Goal: Task Accomplishment & Management: Manage account settings

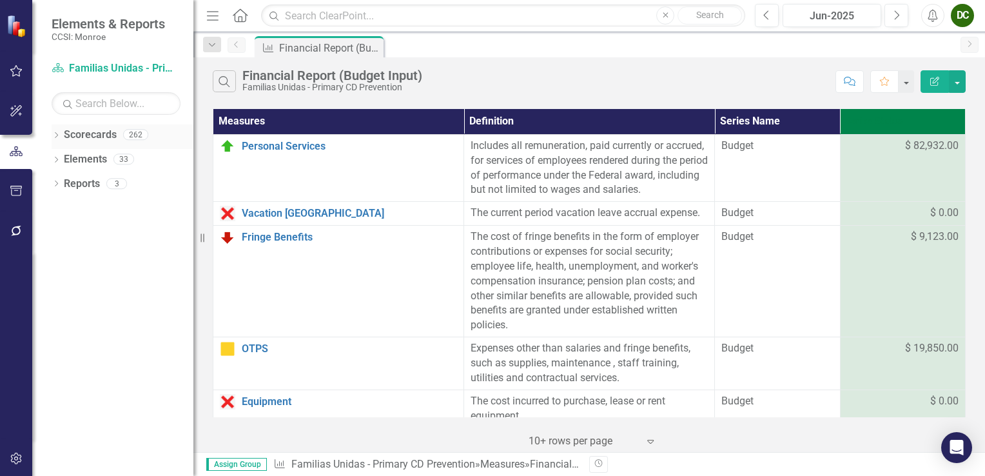
click at [58, 134] on icon "Dropdown" at bounding box center [56, 136] width 9 height 7
click at [64, 155] on icon "Dropdown" at bounding box center [63, 159] width 10 height 8
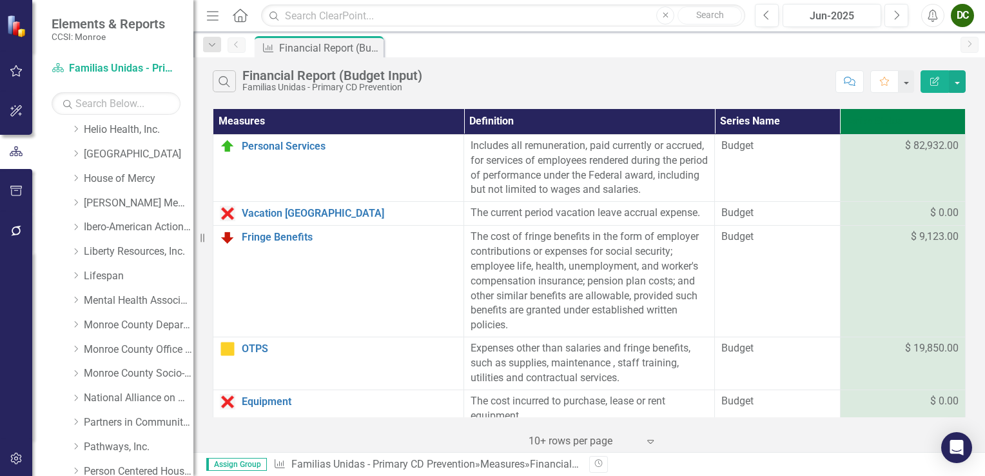
scroll to position [580, 0]
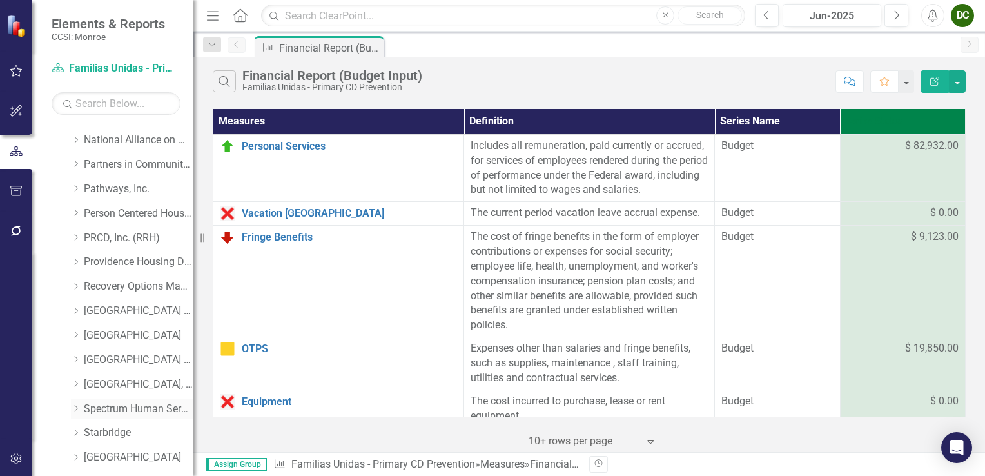
click at [77, 407] on icon "Dropdown" at bounding box center [76, 408] width 10 height 8
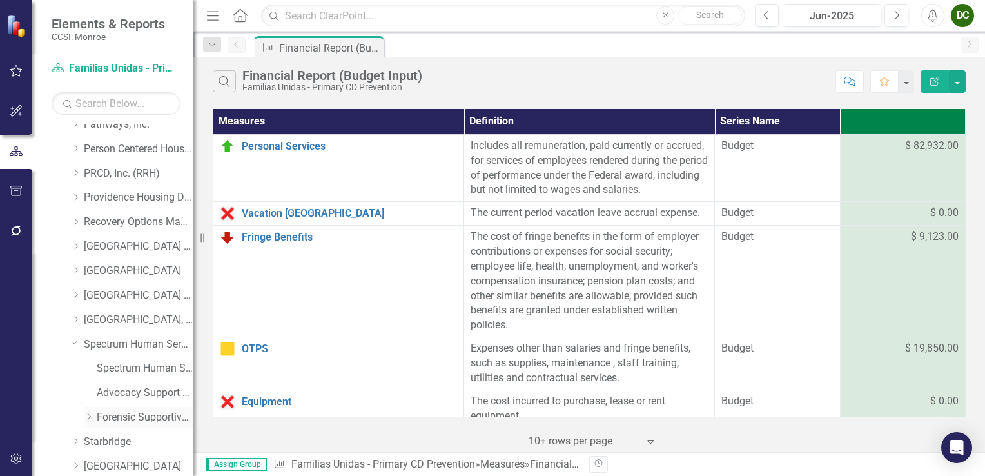
scroll to position [709, 0]
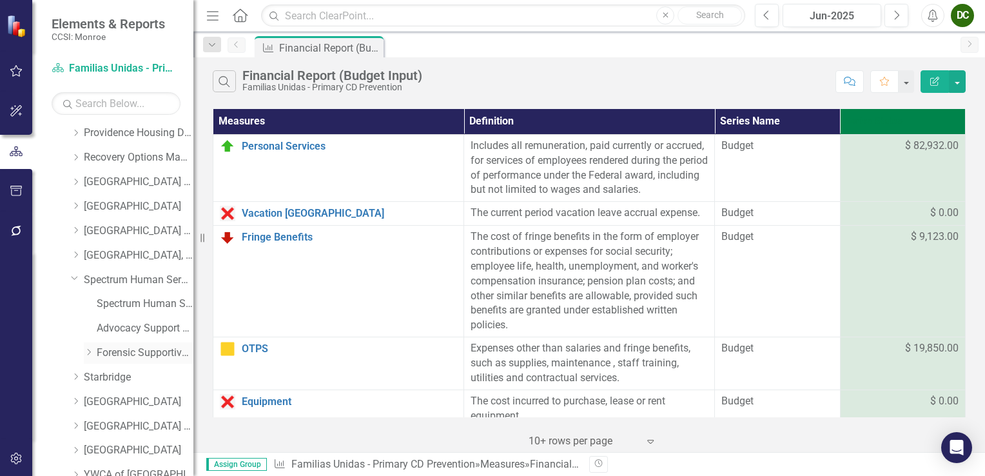
click at [88, 356] on div "Dropdown" at bounding box center [89, 352] width 10 height 11
click at [133, 326] on link "Advocacy Support Services - Forensic Population" at bounding box center [145, 328] width 97 height 15
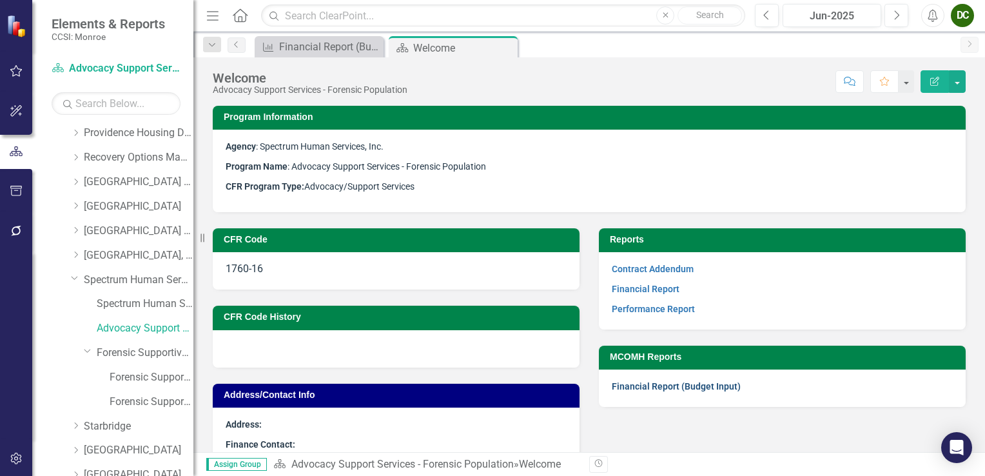
click at [625, 388] on link "Financial Report (Budget Input)" at bounding box center [676, 386] width 129 height 10
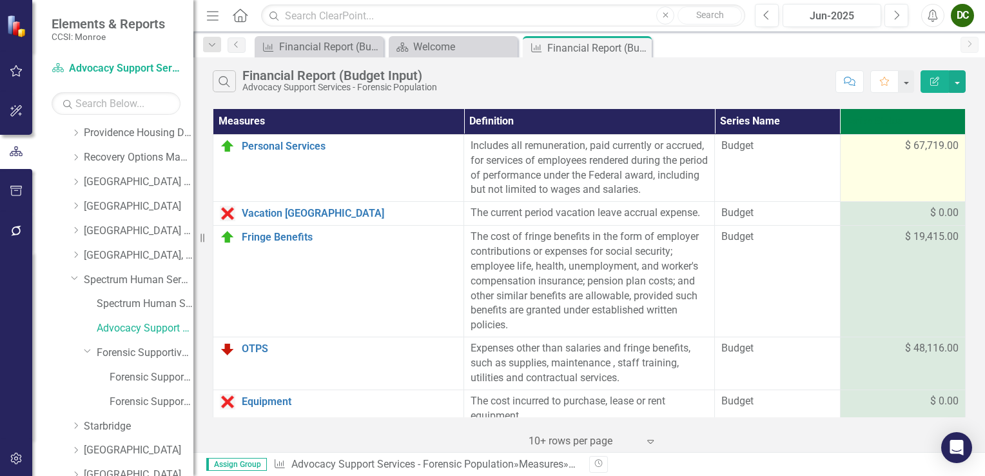
click at [914, 148] on span "$ 67,719.00" at bounding box center [932, 146] width 54 height 15
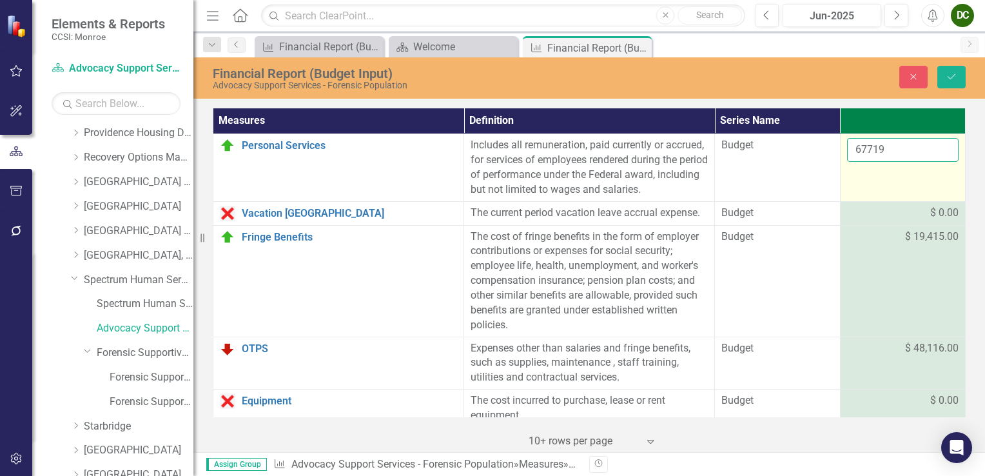
drag, startPoint x: 914, startPoint y: 148, endPoint x: 859, endPoint y: 150, distance: 54.8
click at [859, 150] on input "67719" at bounding box center [903, 150] width 112 height 24
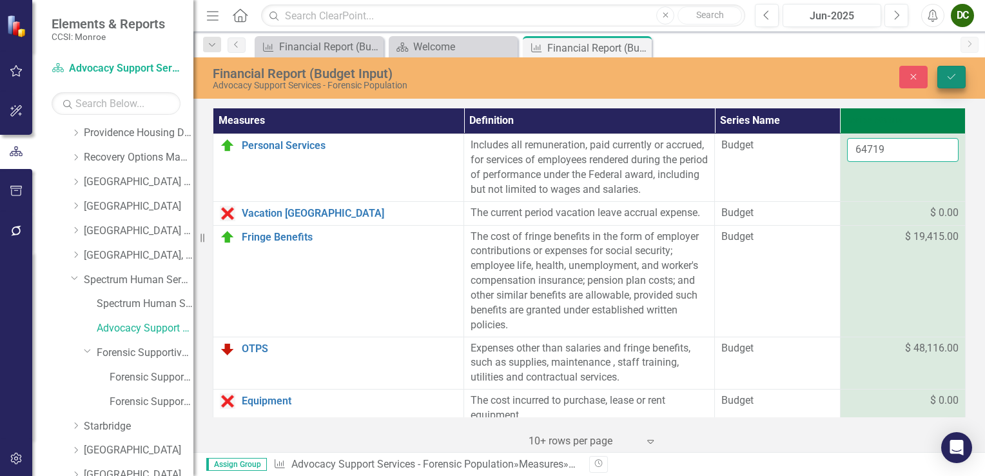
type input "64719"
click at [941, 77] on button "Save" at bounding box center [951, 77] width 28 height 23
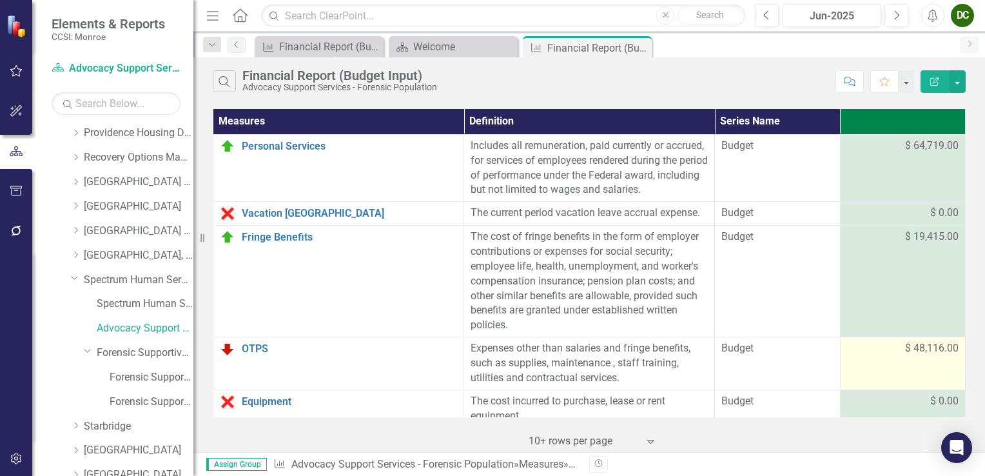
click at [913, 356] on span "$ 48,116.00" at bounding box center [932, 348] width 54 height 15
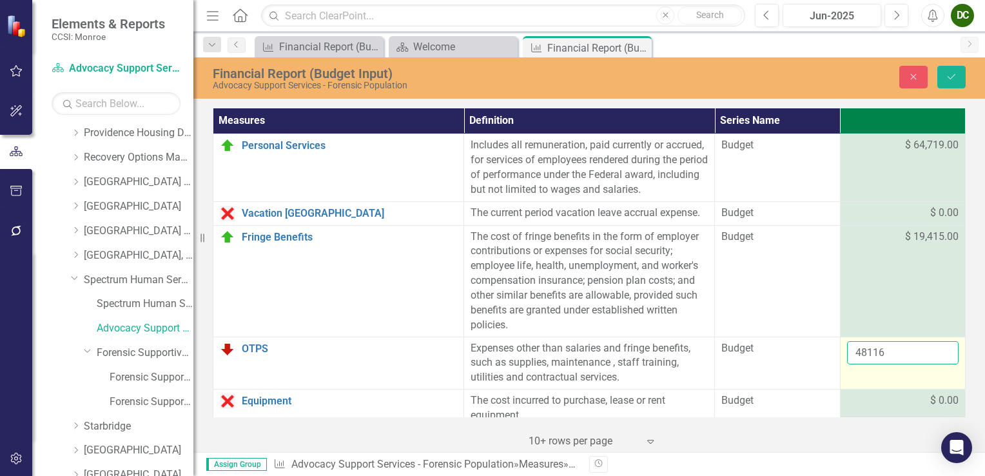
drag, startPoint x: 913, startPoint y: 364, endPoint x: 885, endPoint y: 367, distance: 28.0
click at [885, 365] on input "48116" at bounding box center [903, 353] width 112 height 24
click at [877, 365] on input "48116" at bounding box center [903, 353] width 112 height 24
type input "4"
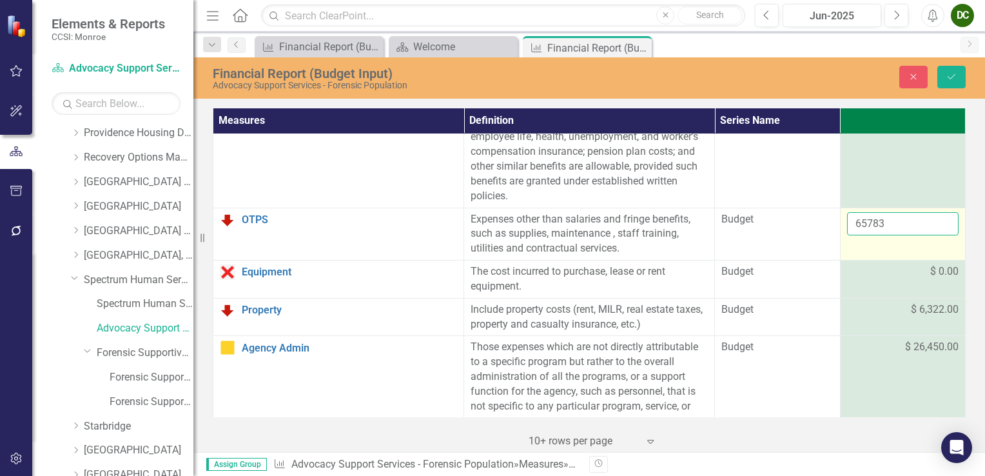
scroll to position [193, 0]
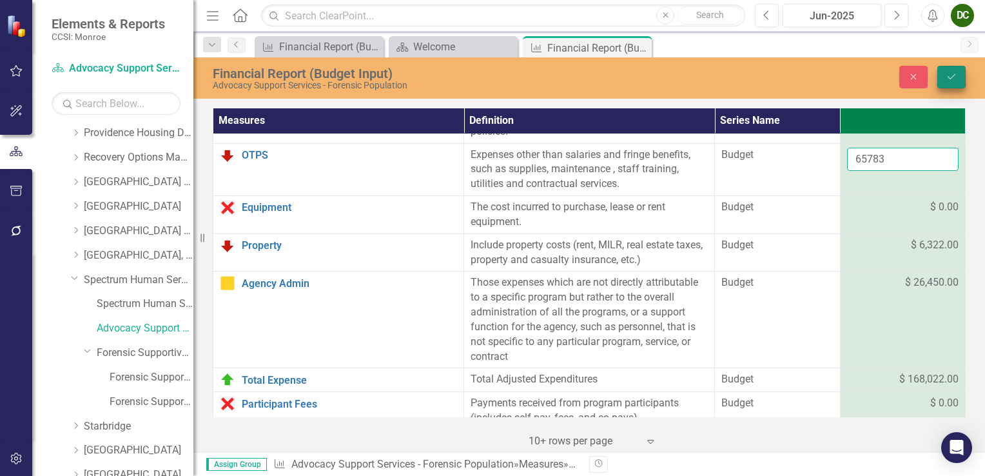
type input "65783"
click at [949, 78] on icon "submit" at bounding box center [952, 76] width 8 height 5
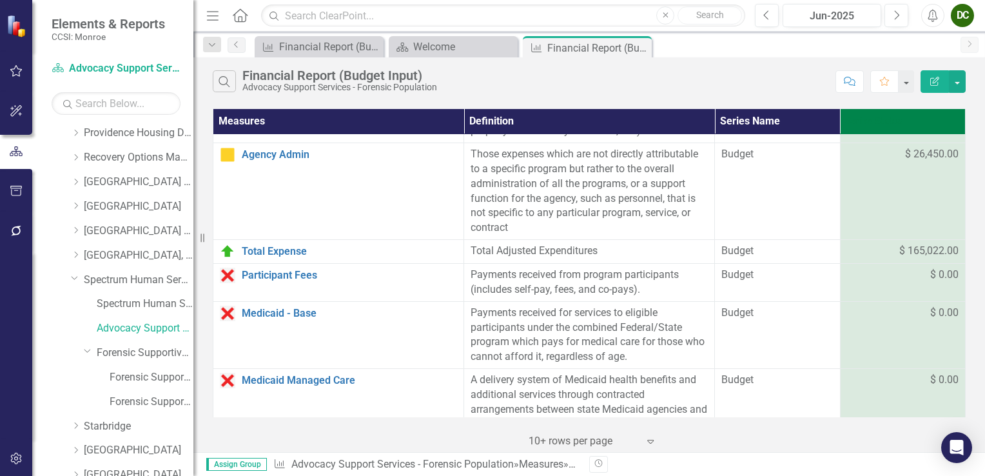
scroll to position [258, 0]
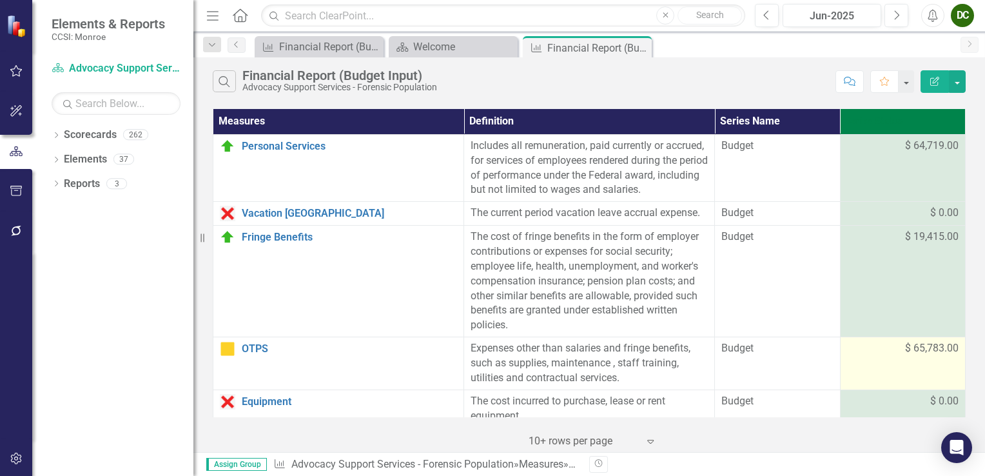
click at [908, 372] on td "$ 65,783.00" at bounding box center [903, 363] width 126 height 53
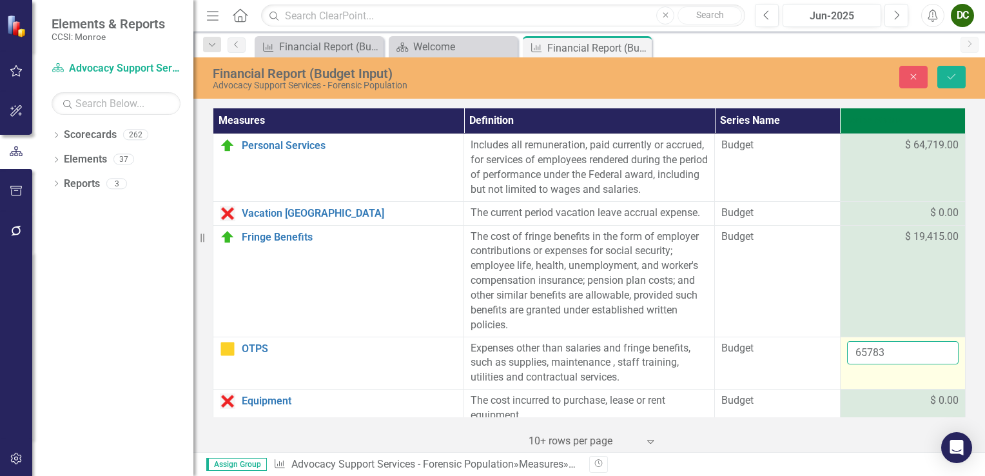
click at [908, 365] on input "65783" at bounding box center [903, 353] width 112 height 24
type input "6"
type input "48166"
click at [947, 83] on button "Save" at bounding box center [951, 77] width 28 height 23
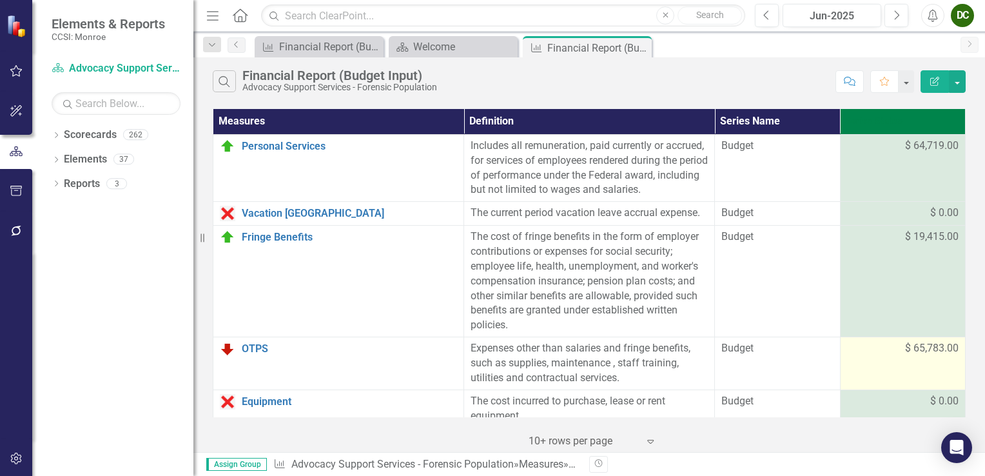
click at [910, 356] on span "$ 65,783.00" at bounding box center [932, 348] width 54 height 15
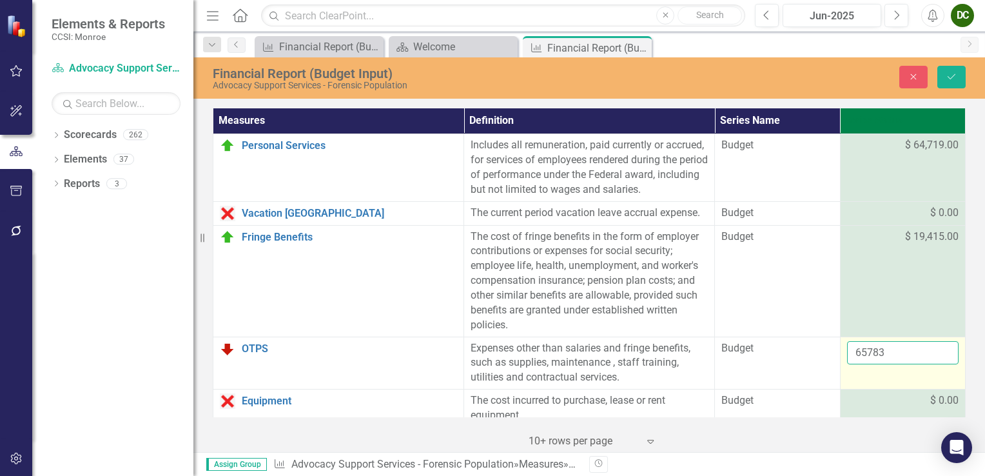
drag, startPoint x: 910, startPoint y: 364, endPoint x: 888, endPoint y: 365, distance: 21.9
click at [888, 365] on input "65783" at bounding box center [903, 353] width 112 height 24
type input "6"
type input "48116"
click at [946, 70] on button "Save" at bounding box center [951, 77] width 28 height 23
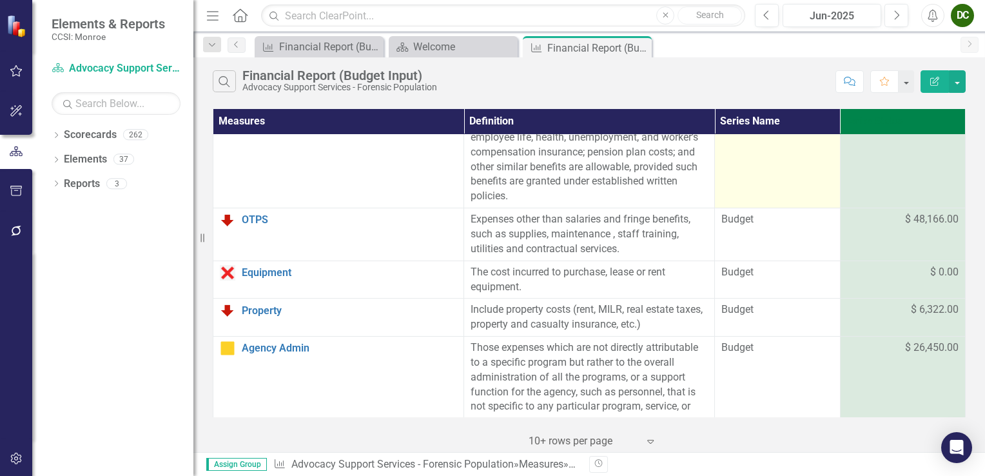
scroll to position [193, 0]
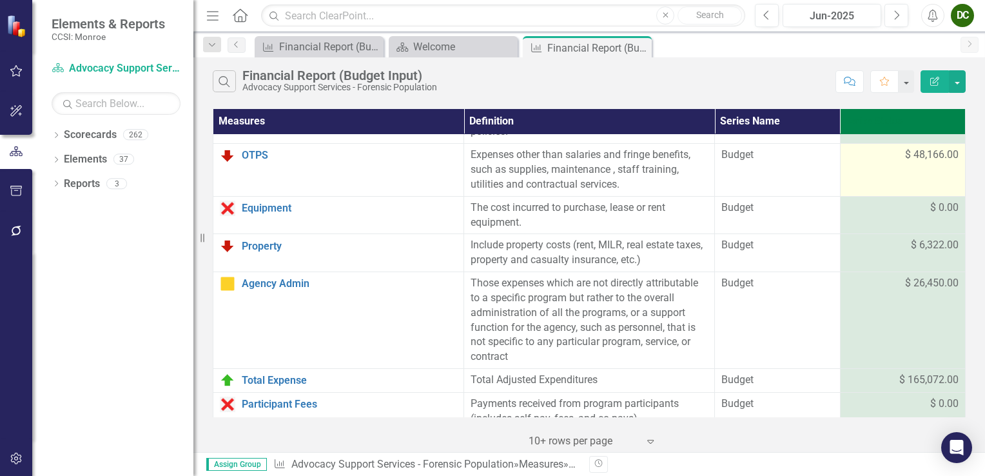
click at [902, 184] on td "$ 48,166.00" at bounding box center [903, 170] width 126 height 53
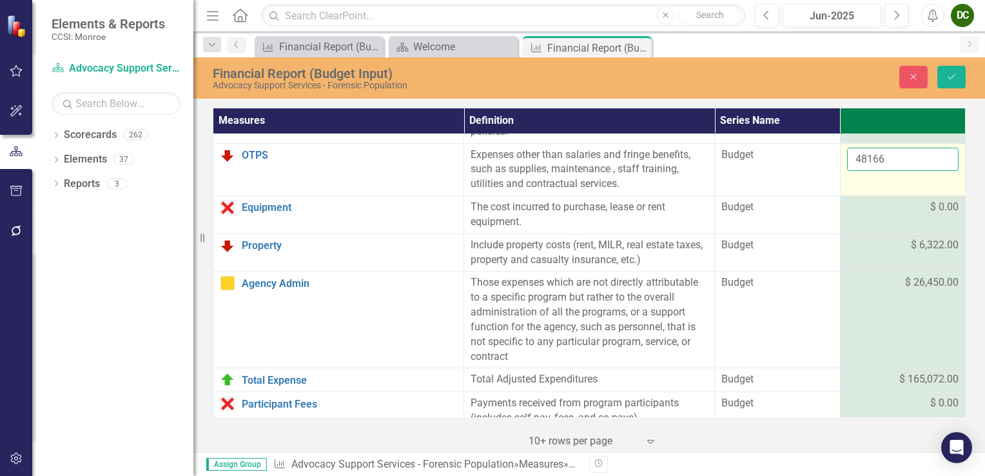
click at [873, 171] on input "48166" at bounding box center [903, 160] width 112 height 24
click at [869, 171] on input "48166" at bounding box center [903, 160] width 112 height 24
type input "48116"
click at [954, 72] on icon "Save" at bounding box center [952, 76] width 12 height 9
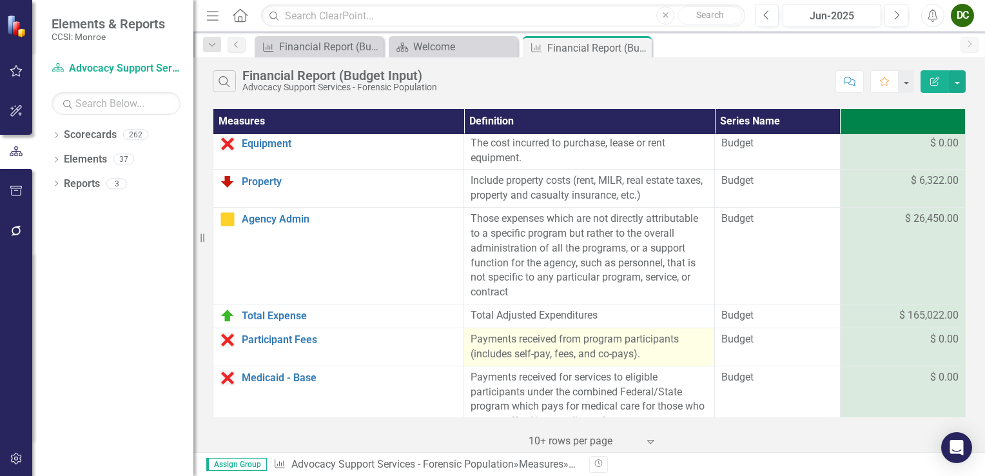
scroll to position [0, 0]
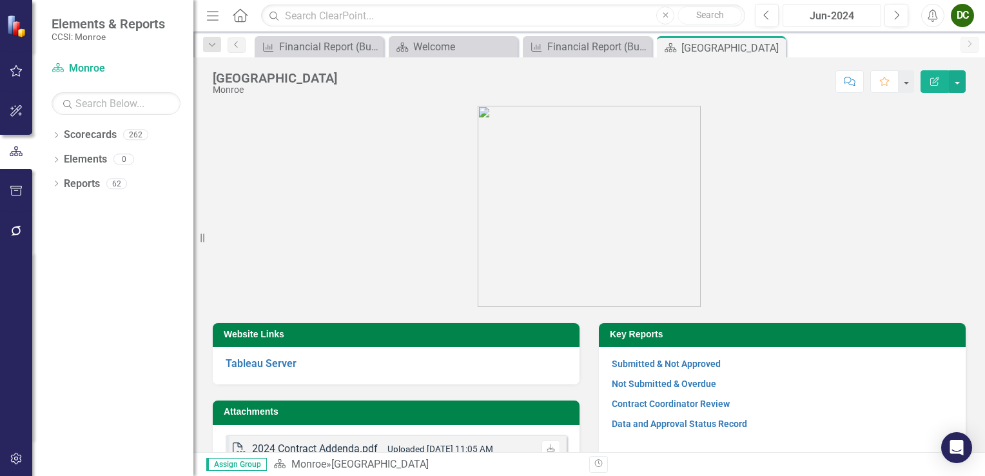
click at [864, 14] on div "Jun-2024" at bounding box center [832, 15] width 90 height 15
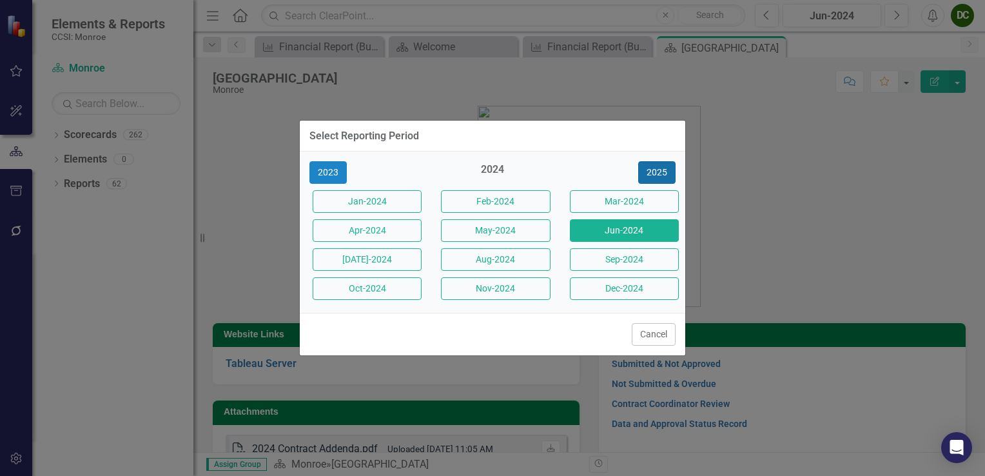
click at [652, 173] on button "2025" at bounding box center [656, 172] width 37 height 23
click at [627, 233] on button "Jun-2025" at bounding box center [624, 230] width 109 height 23
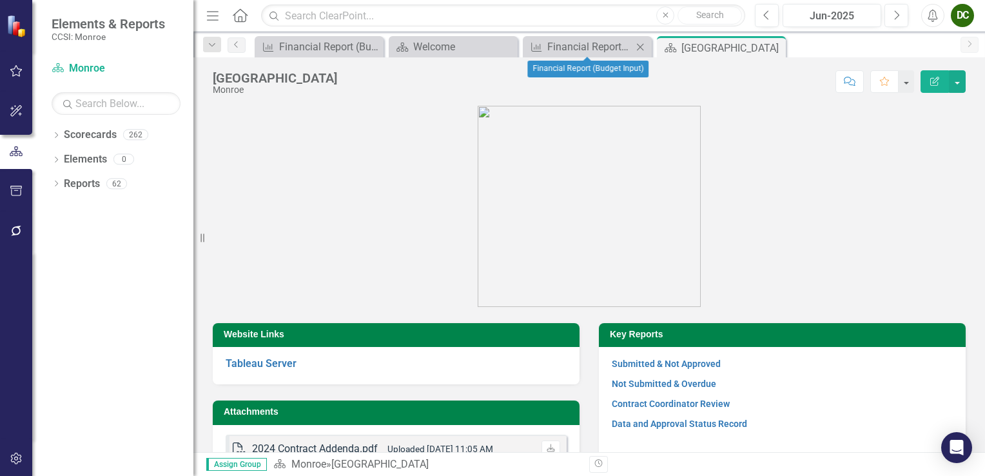
click at [643, 45] on icon "Close" at bounding box center [640, 47] width 13 height 10
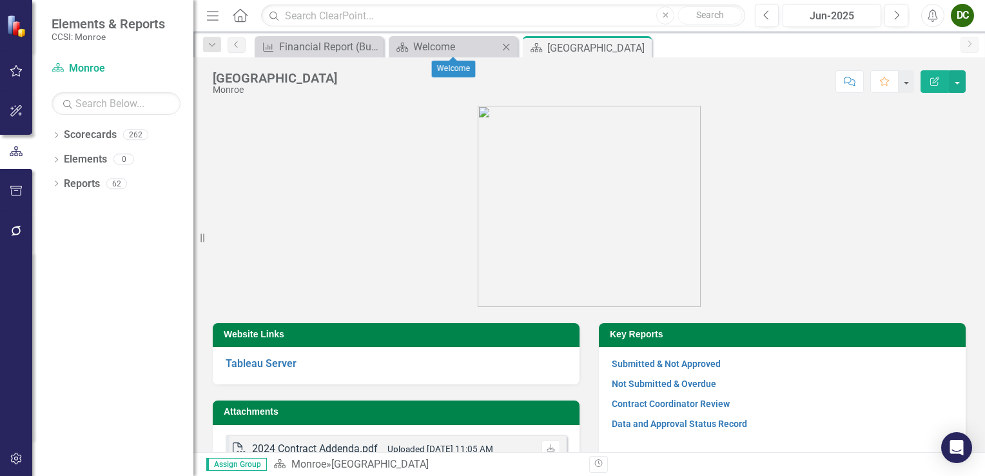
click at [509, 48] on icon "Close" at bounding box center [506, 47] width 13 height 10
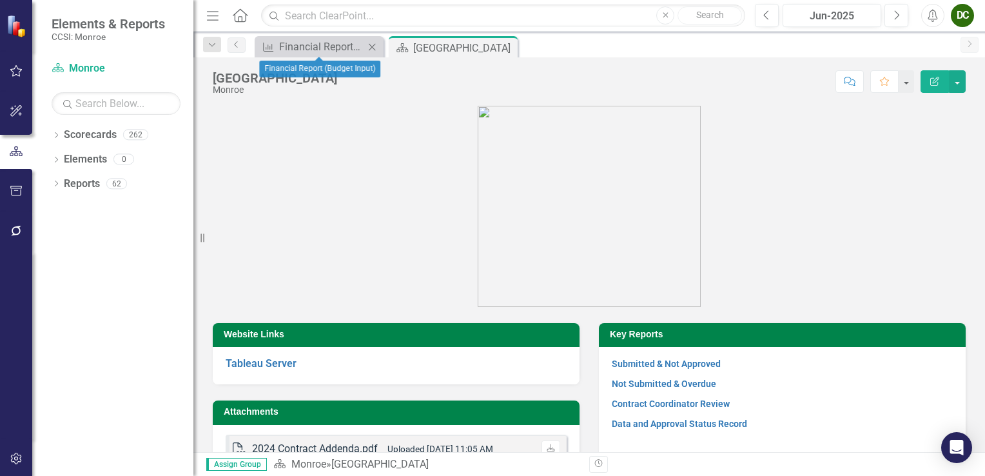
click at [374, 45] on icon "Close" at bounding box center [371, 47] width 13 height 10
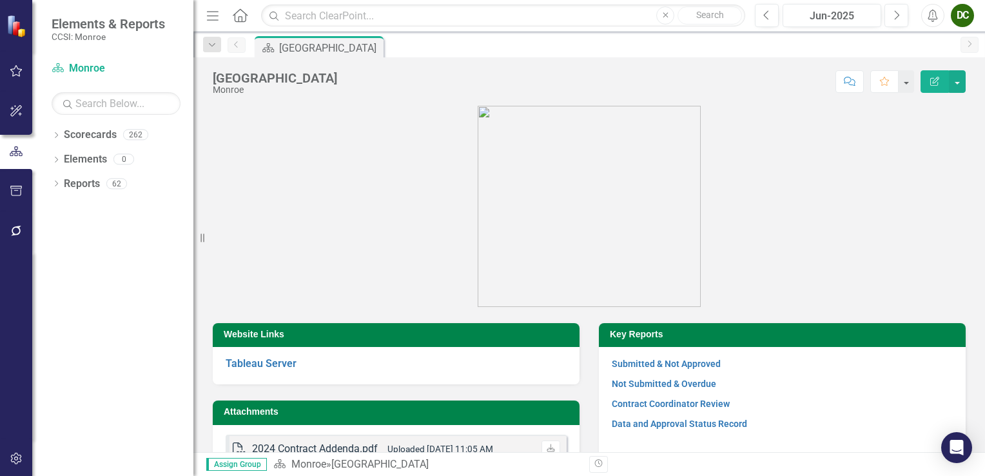
click at [21, 75] on icon "button" at bounding box center [17, 71] width 14 height 10
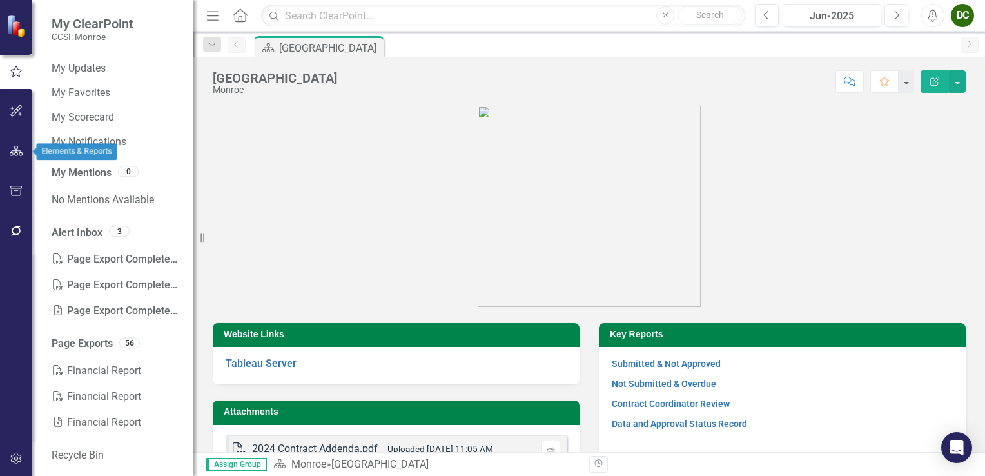
click at [15, 142] on button "button" at bounding box center [16, 151] width 29 height 27
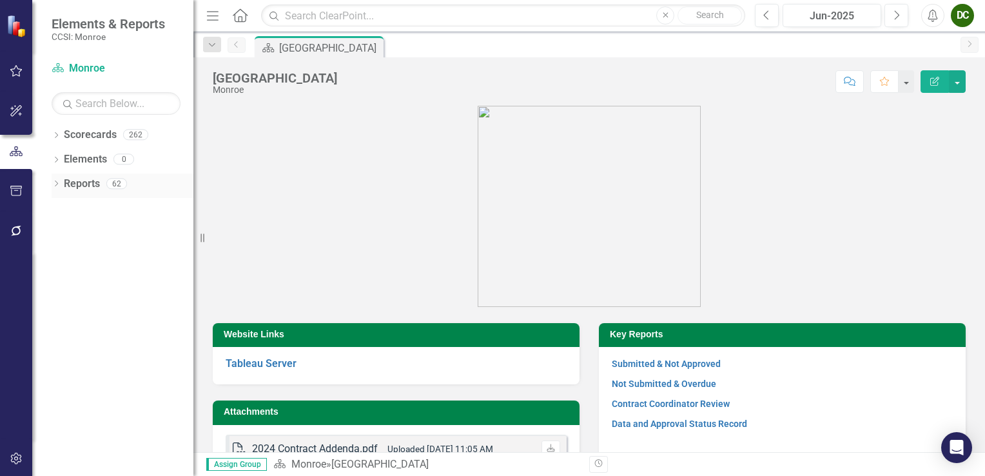
click at [57, 182] on icon at bounding box center [56, 183] width 3 height 6
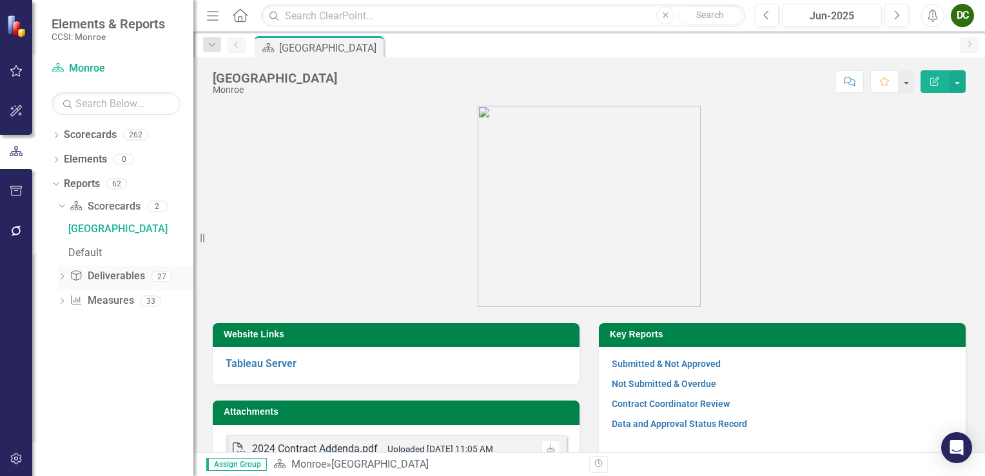
click at [63, 278] on icon "Dropdown" at bounding box center [61, 277] width 9 height 7
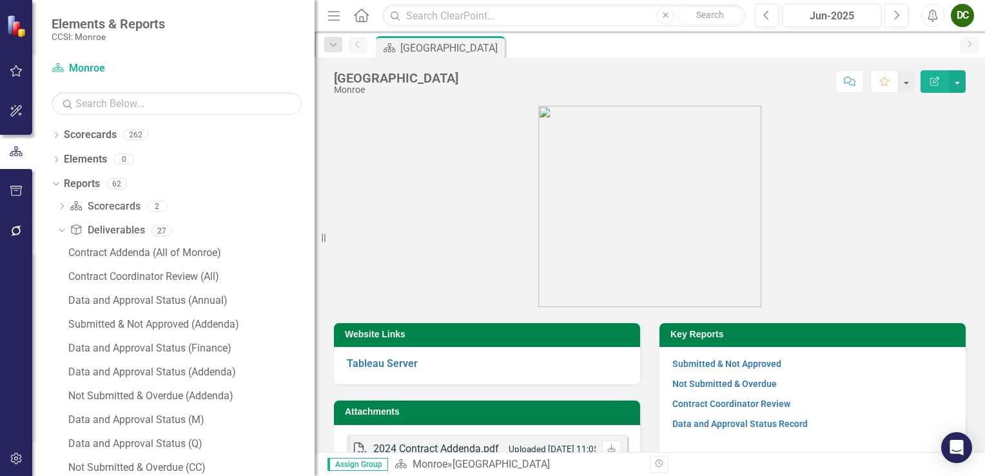
drag, startPoint x: 200, startPoint y: 249, endPoint x: 315, endPoint y: 239, distance: 114.6
click at [315, 239] on div "Resize" at bounding box center [320, 238] width 10 height 476
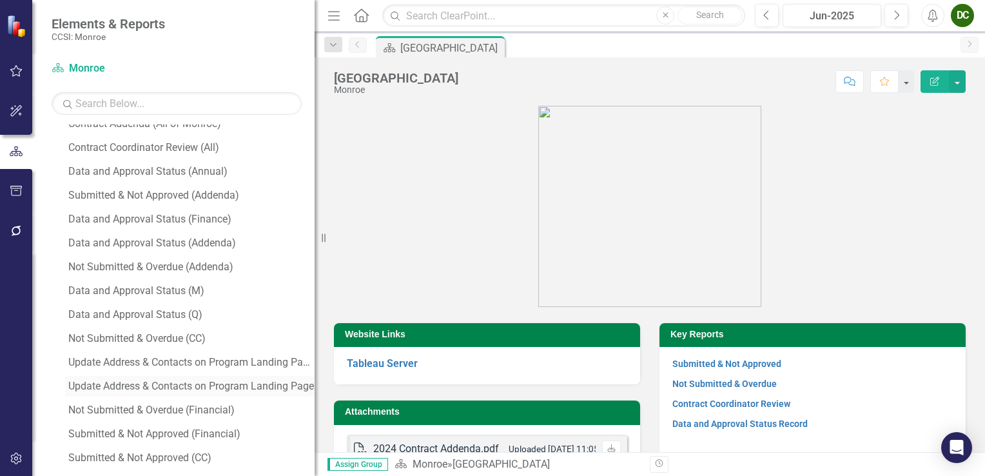
scroll to position [193, 0]
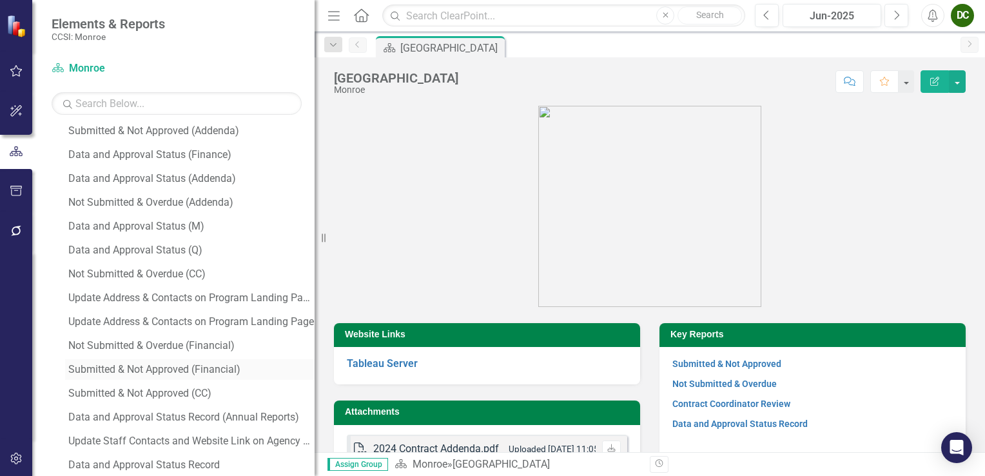
click at [155, 369] on div "Submitted & Not Approved (Financial)" at bounding box center [191, 370] width 246 height 12
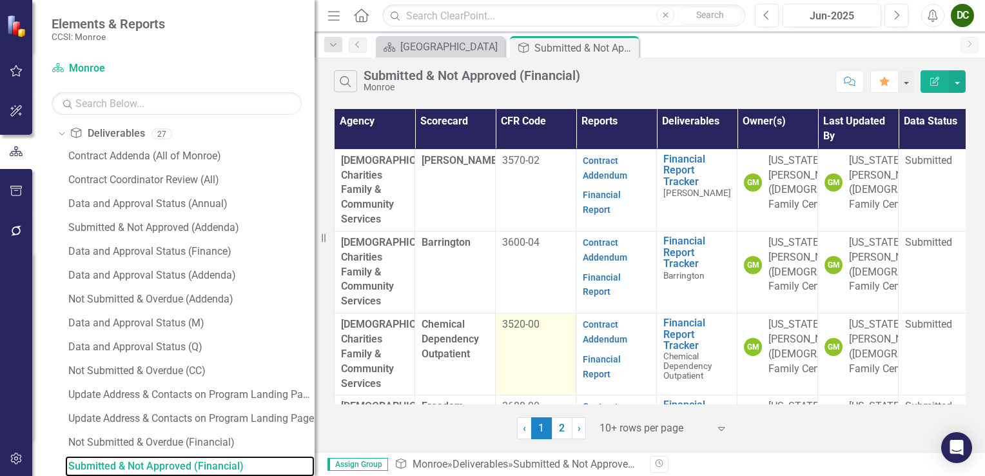
scroll to position [322, 0]
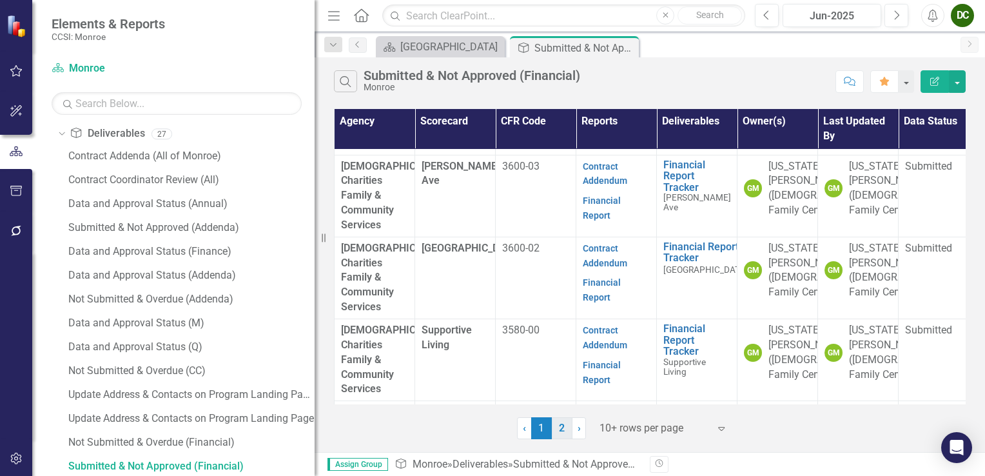
click at [556, 427] on link "2" at bounding box center [562, 428] width 21 height 22
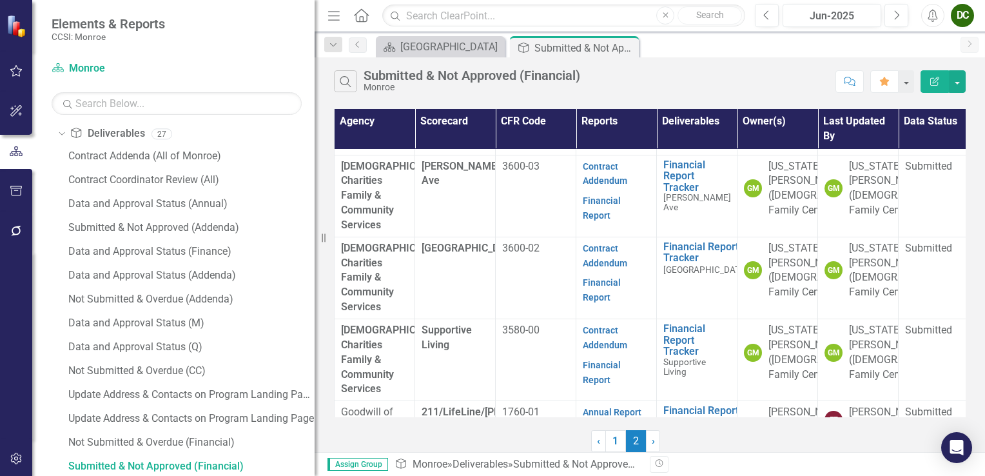
scroll to position [0, 0]
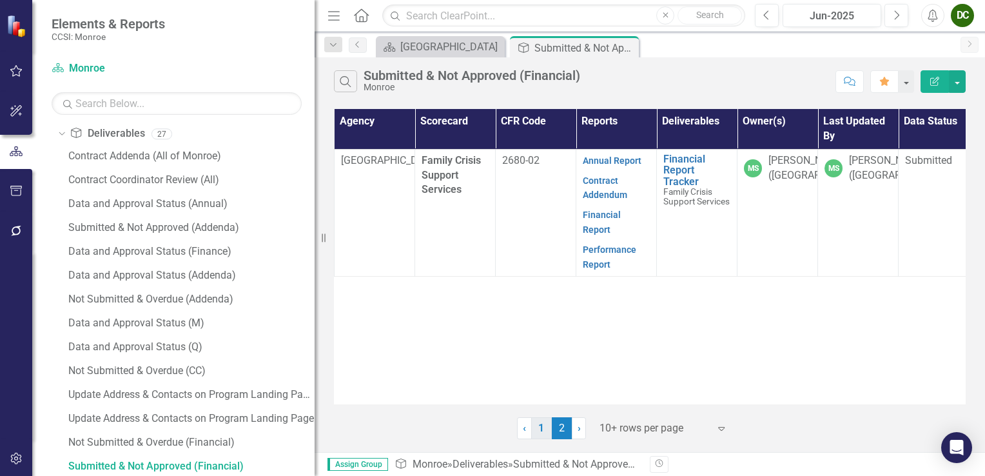
click at [543, 422] on link "1" at bounding box center [541, 428] width 21 height 22
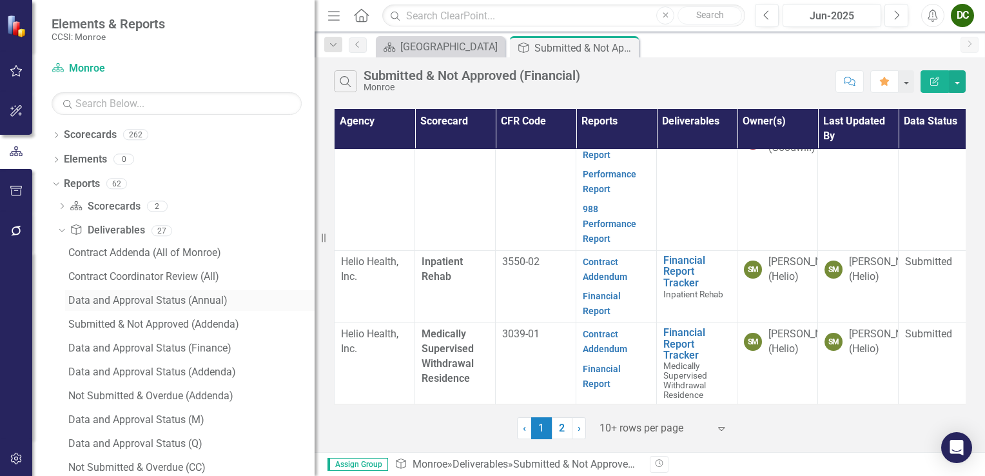
click at [139, 300] on div "Data and Approval Status (Annual)" at bounding box center [191, 301] width 246 height 12
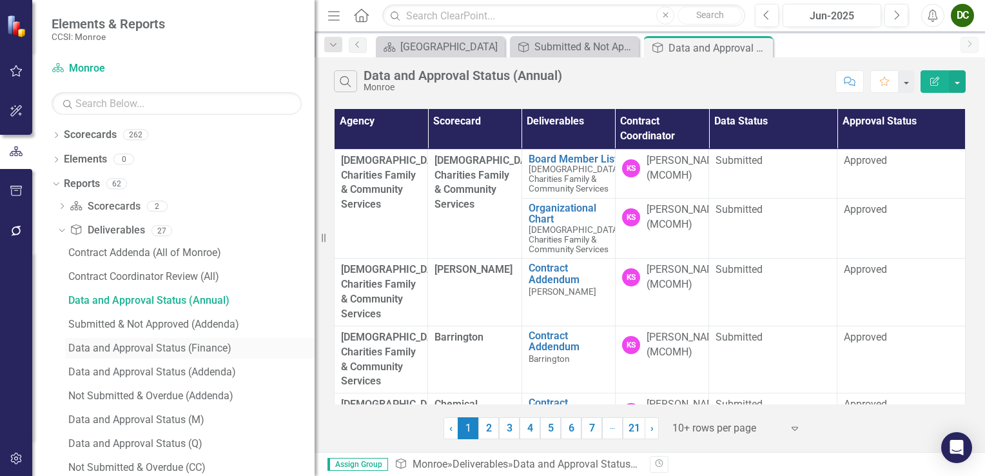
click at [180, 348] on div "Data and Approval Status (Finance)" at bounding box center [191, 348] width 246 height 12
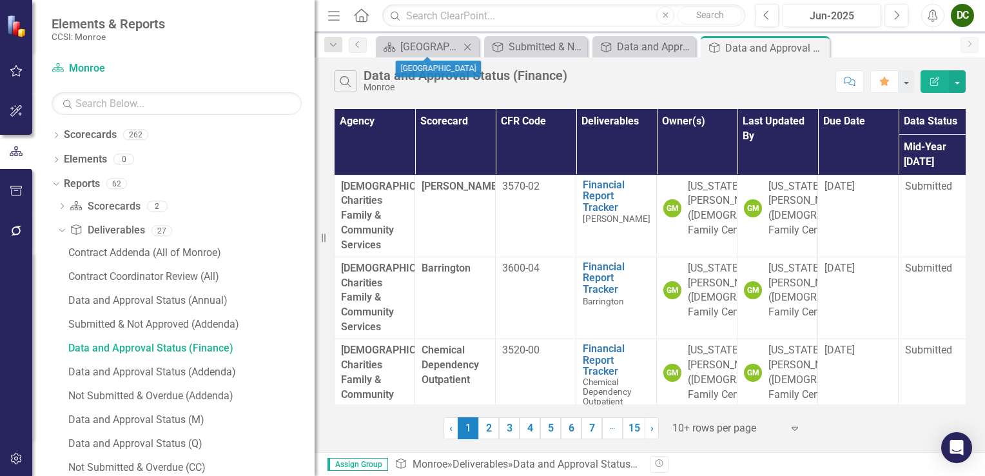
click at [472, 45] on icon "Close" at bounding box center [467, 47] width 13 height 10
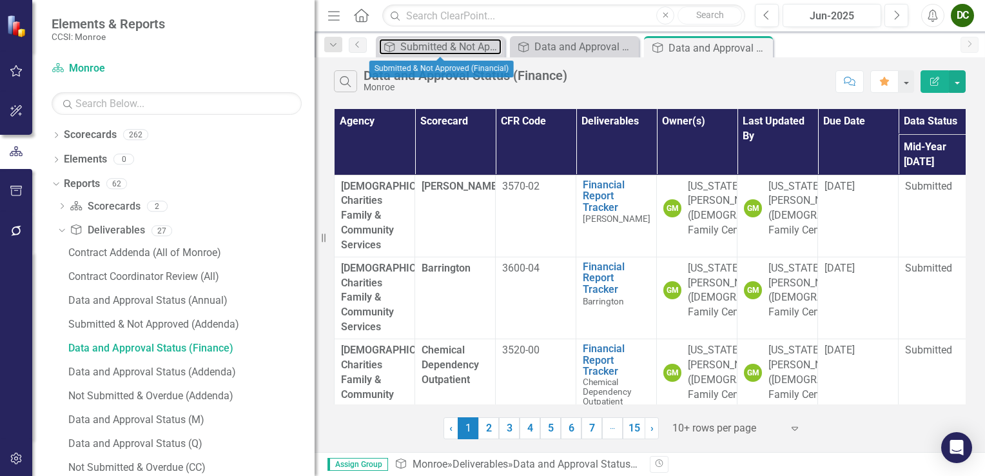
click at [472, 45] on div "Submitted & Not Approved (Financial)" at bounding box center [450, 47] width 101 height 16
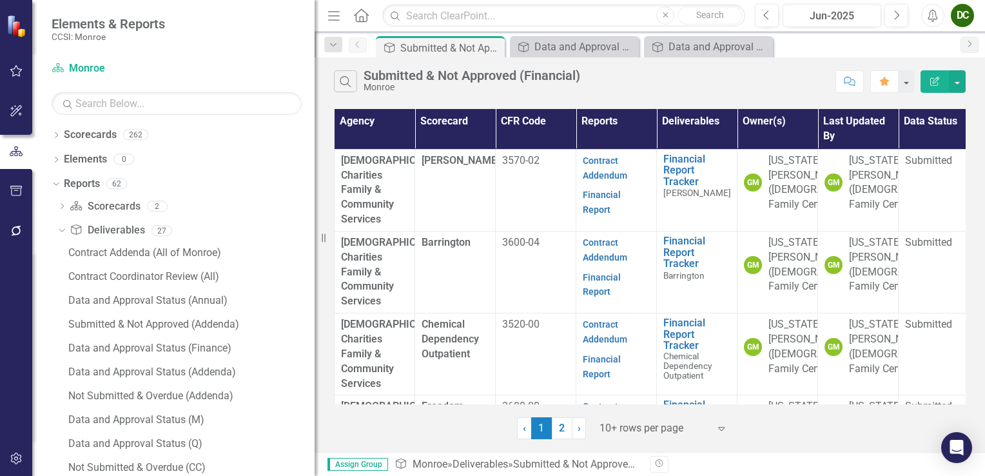
scroll to position [97, 0]
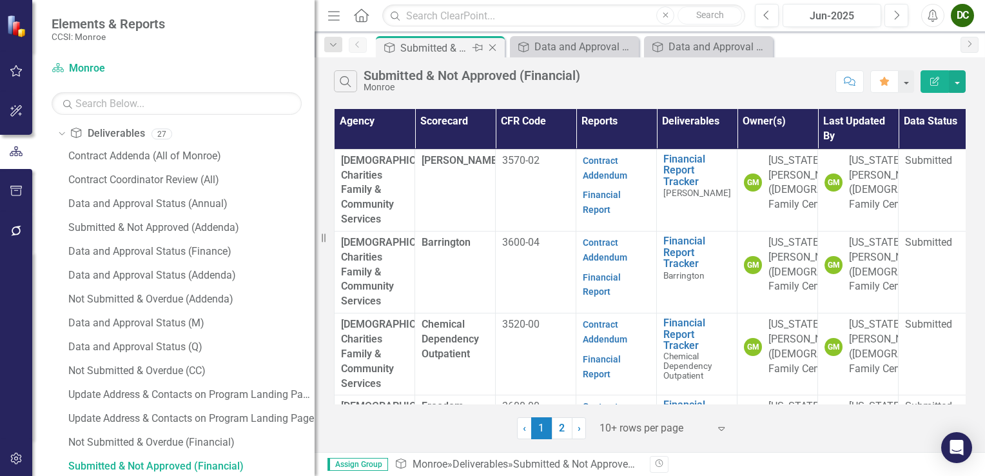
click at [498, 46] on icon "Close" at bounding box center [492, 48] width 13 height 10
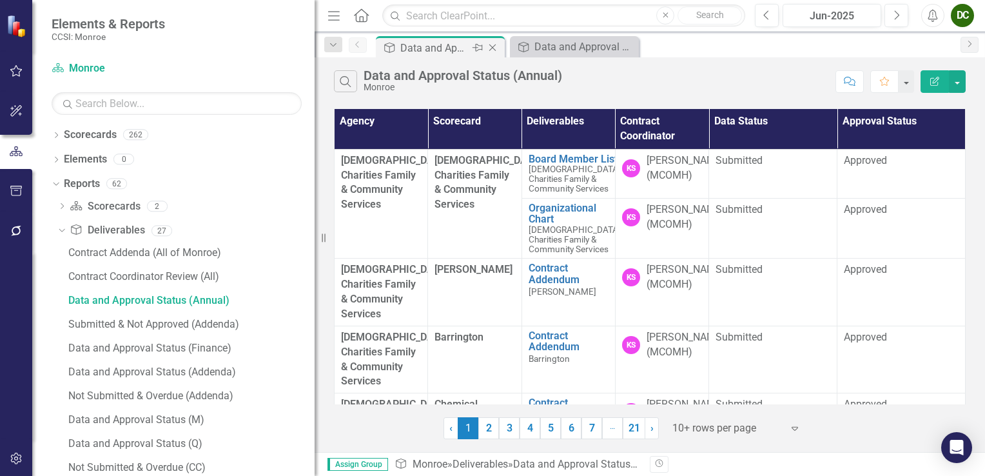
click at [498, 46] on icon "Close" at bounding box center [492, 48] width 13 height 10
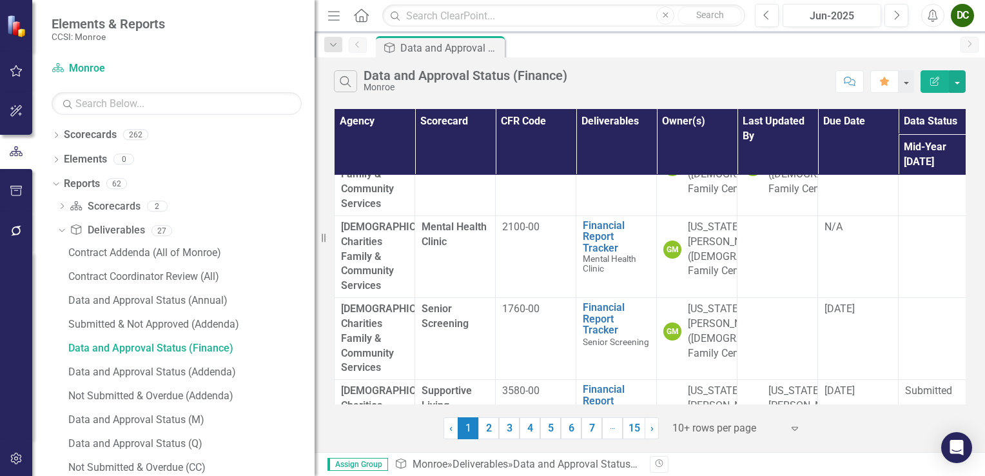
scroll to position [663, 0]
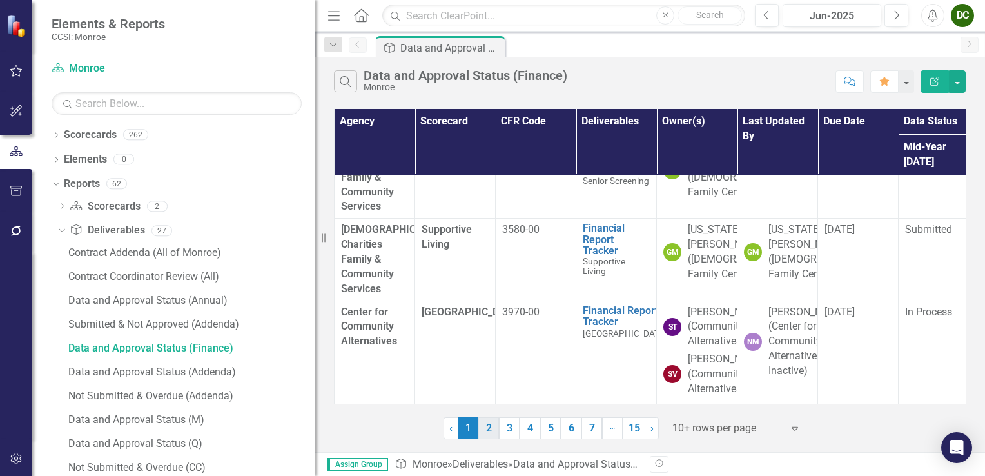
click at [491, 434] on link "2" at bounding box center [488, 428] width 21 height 22
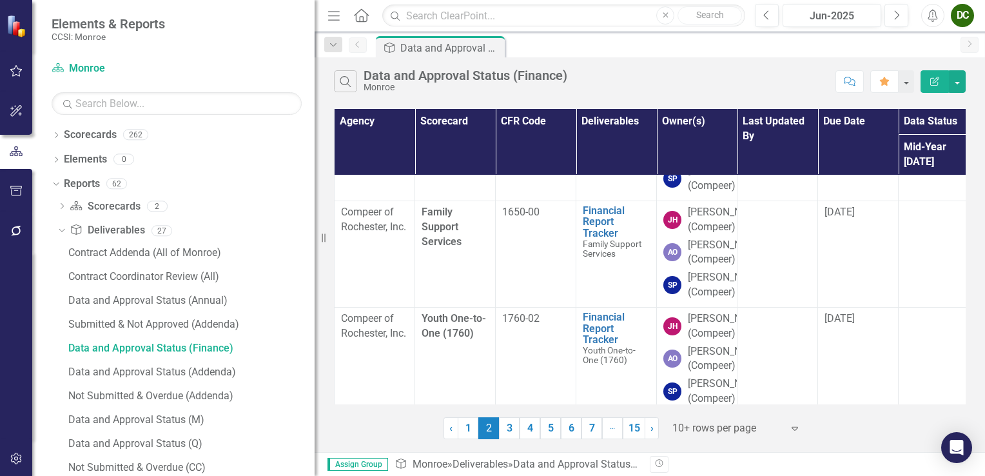
scroll to position [779, 0]
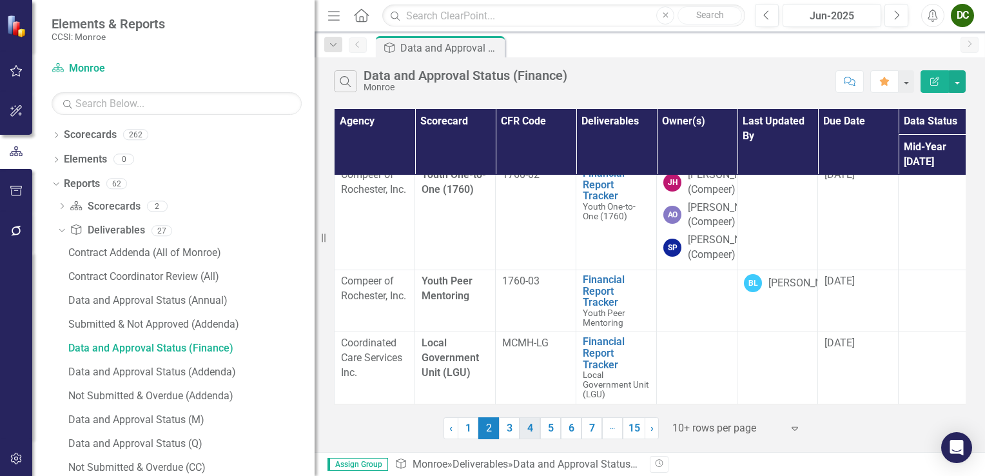
click at [526, 434] on link "4" at bounding box center [530, 428] width 21 height 22
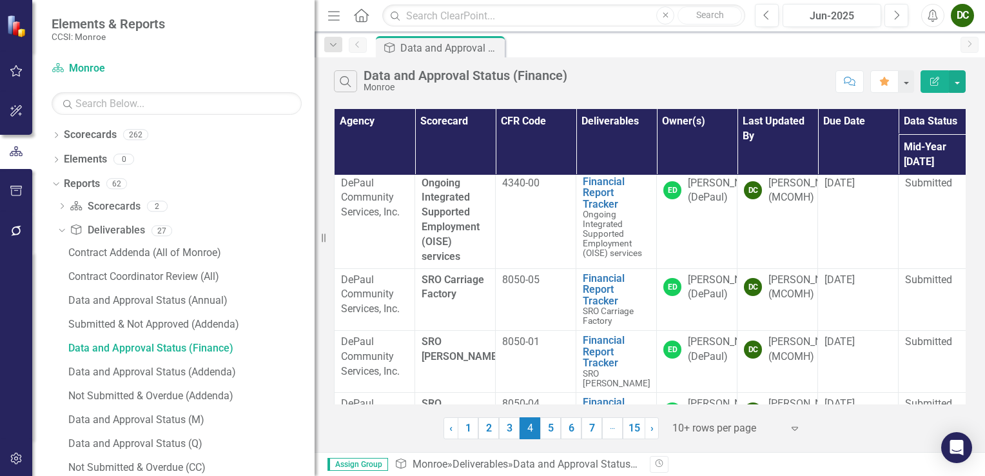
scroll to position [437, 0]
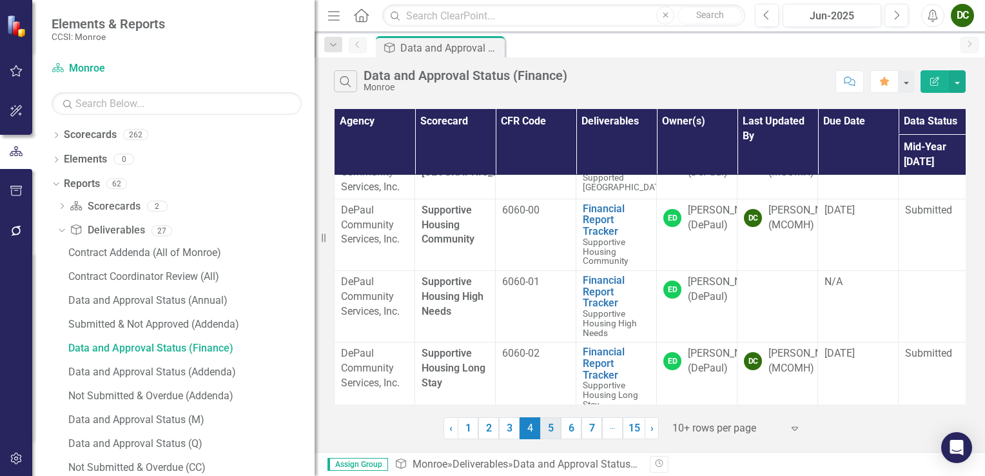
click at [549, 422] on link "5" at bounding box center [550, 428] width 21 height 22
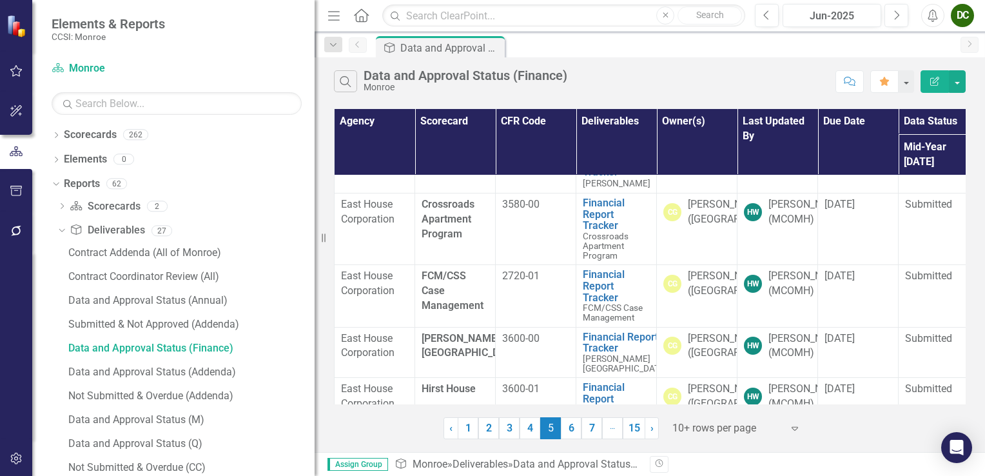
scroll to position [561, 0]
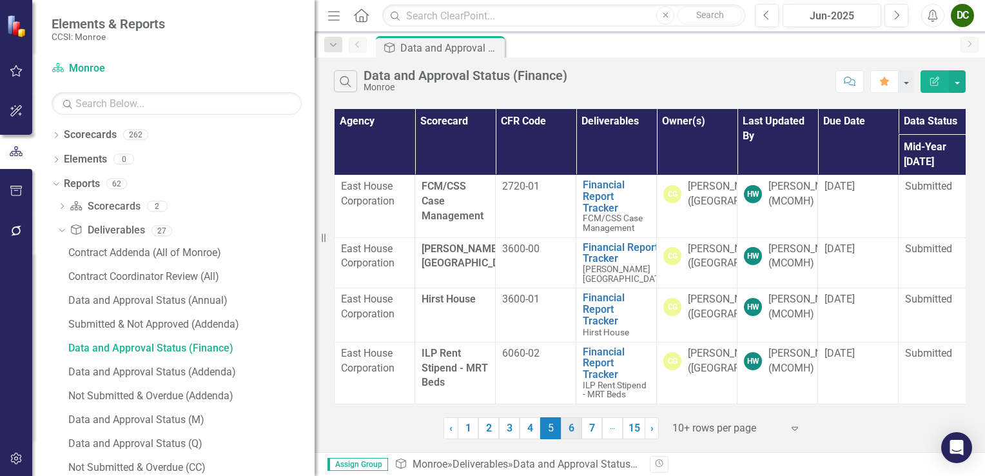
click at [571, 426] on link "6" at bounding box center [571, 428] width 21 height 22
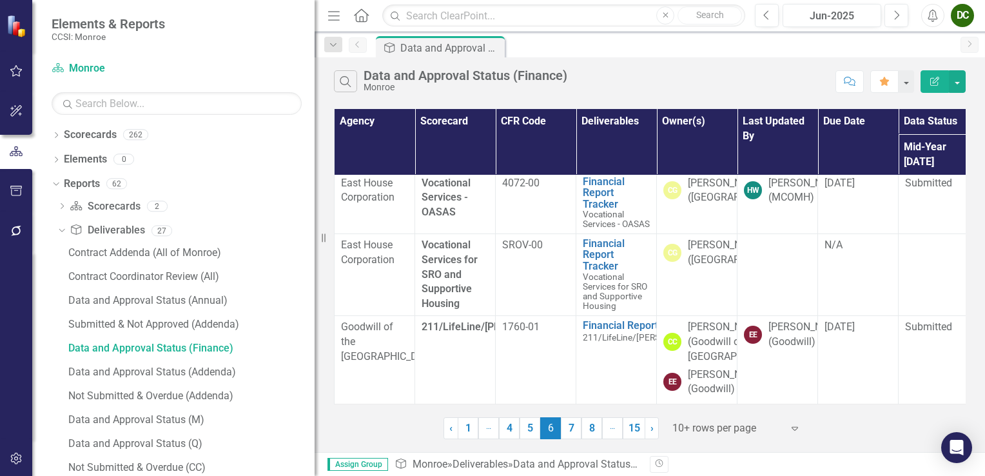
scroll to position [707, 0]
click at [569, 431] on link "7" at bounding box center [571, 428] width 21 height 22
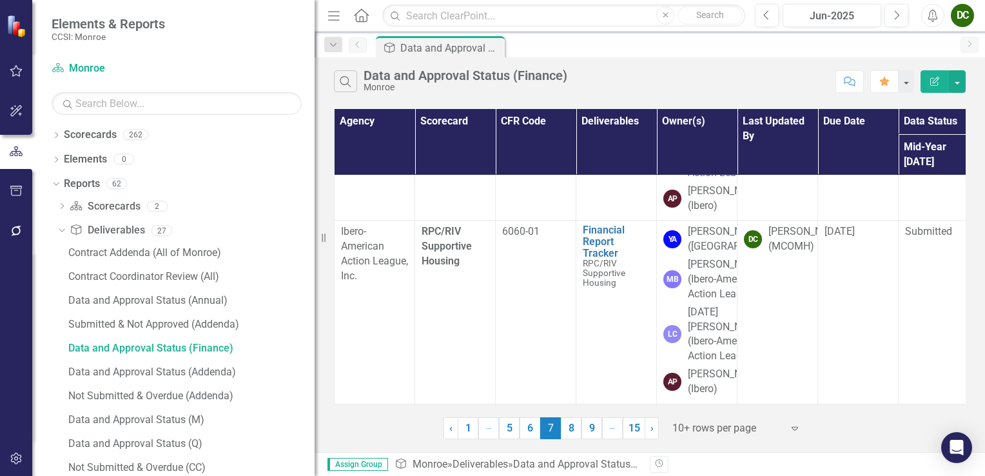
scroll to position [1194, 0]
click at [574, 436] on link "8" at bounding box center [571, 428] width 21 height 22
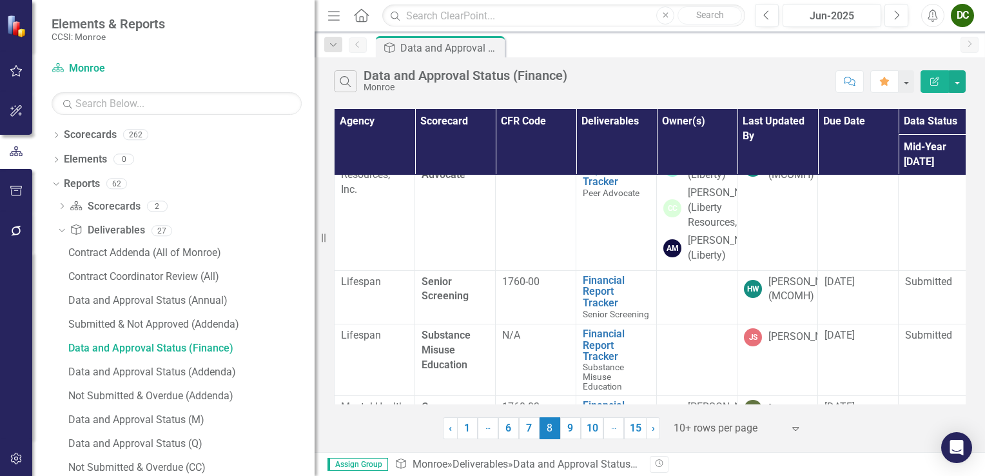
scroll to position [1026, 0]
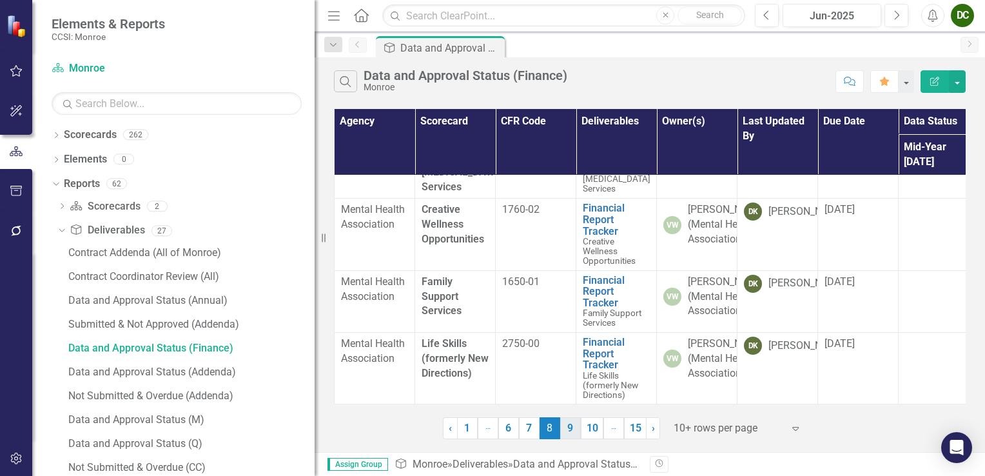
click at [570, 427] on link "9" at bounding box center [570, 428] width 21 height 22
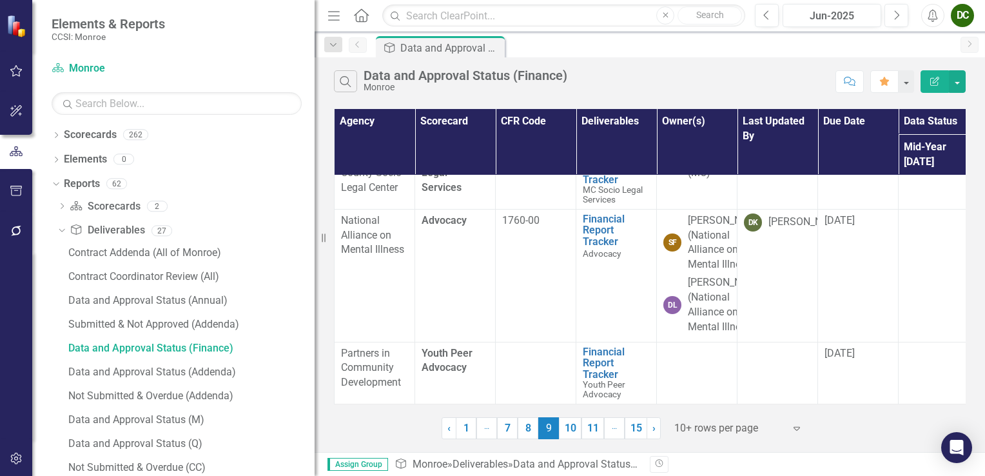
scroll to position [634, 0]
click at [567, 424] on link "10" at bounding box center [570, 428] width 23 height 22
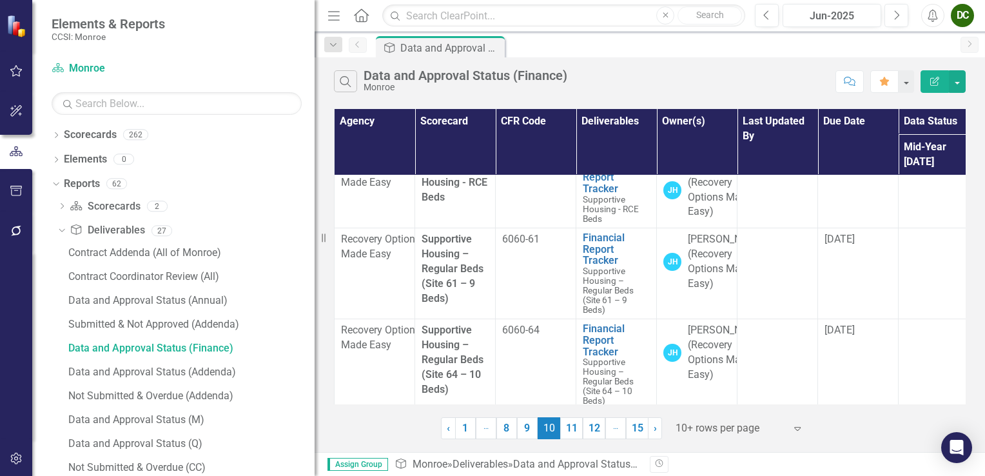
scroll to position [705, 0]
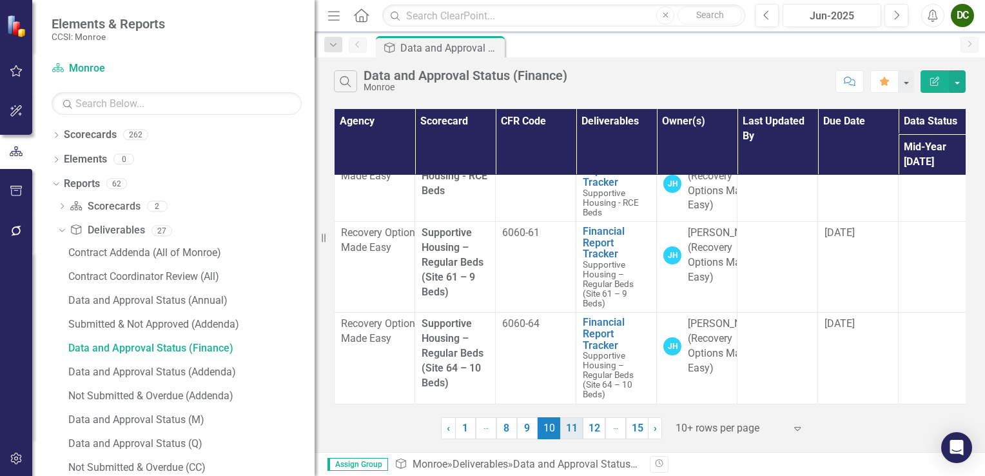
click at [575, 429] on link "11" at bounding box center [571, 428] width 23 height 22
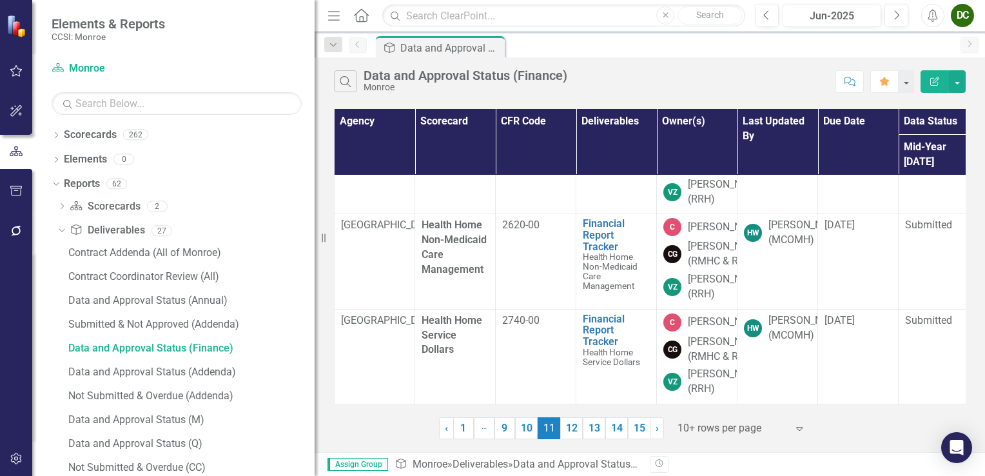
scroll to position [1003, 0]
click at [579, 430] on link "12" at bounding box center [571, 428] width 23 height 22
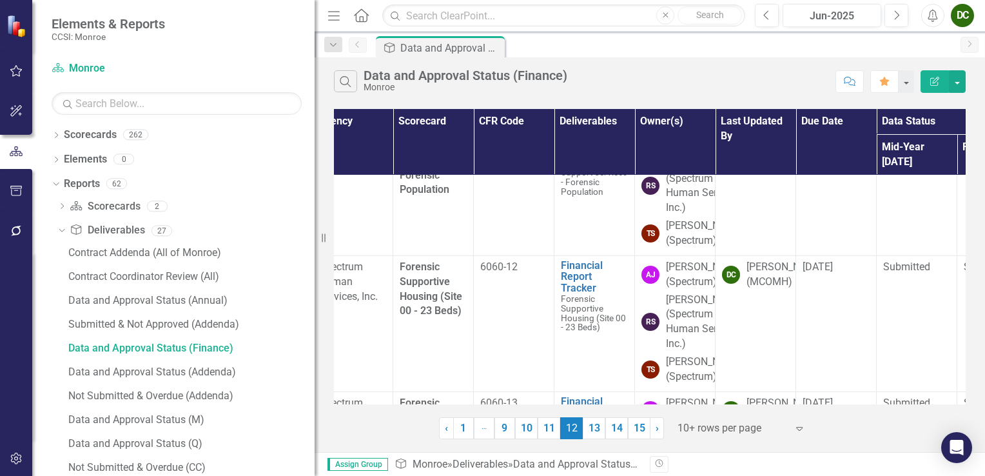
scroll to position [0, 0]
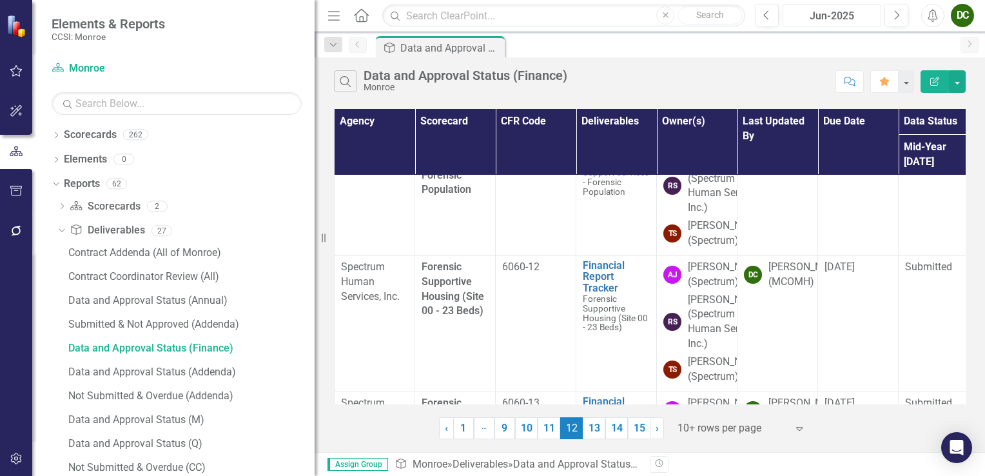
click at [824, 15] on div "Jun-2025" at bounding box center [832, 15] width 90 height 15
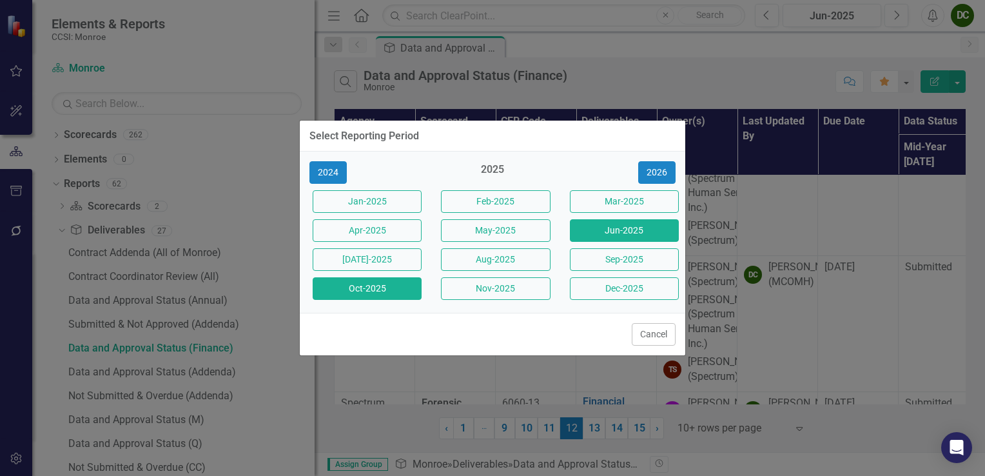
click at [400, 280] on button "Oct-2025" at bounding box center [367, 288] width 109 height 23
